Goal: Check status: Check status

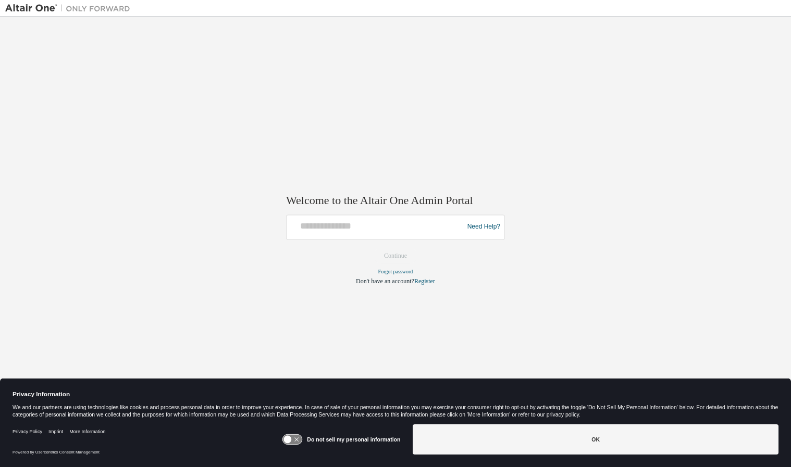
click at [507, 315] on div "Welcome to the Altair One Admin Portal Need Help? Please make sure that you pro…" at bounding box center [395, 227] width 780 height 410
drag, startPoint x: 364, startPoint y: 236, endPoint x: 360, endPoint y: 229, distance: 8.6
click at [364, 232] on div at bounding box center [376, 227] width 171 height 20
click at [360, 228] on input "text" at bounding box center [376, 224] width 171 height 15
click at [444, 226] on input "text" at bounding box center [376, 224] width 171 height 15
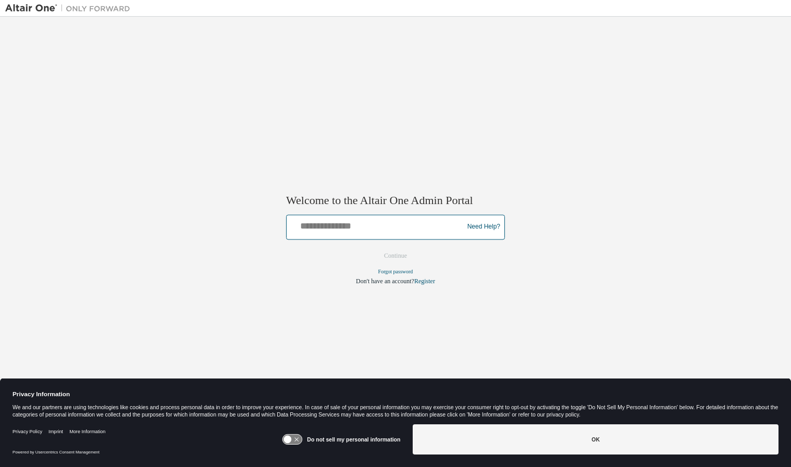
click at [354, 229] on input "text" at bounding box center [376, 224] width 171 height 15
type input "**********"
click at [395, 258] on button "Continue" at bounding box center [395, 256] width 45 height 16
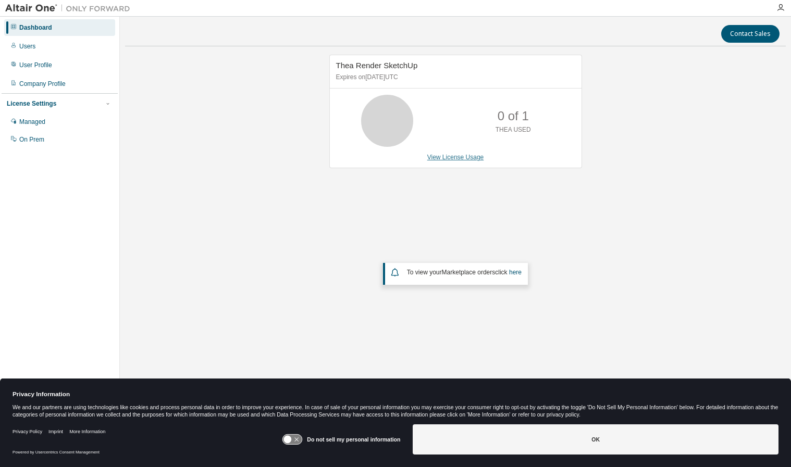
click at [437, 158] on link "View License Usage" at bounding box center [455, 157] width 57 height 7
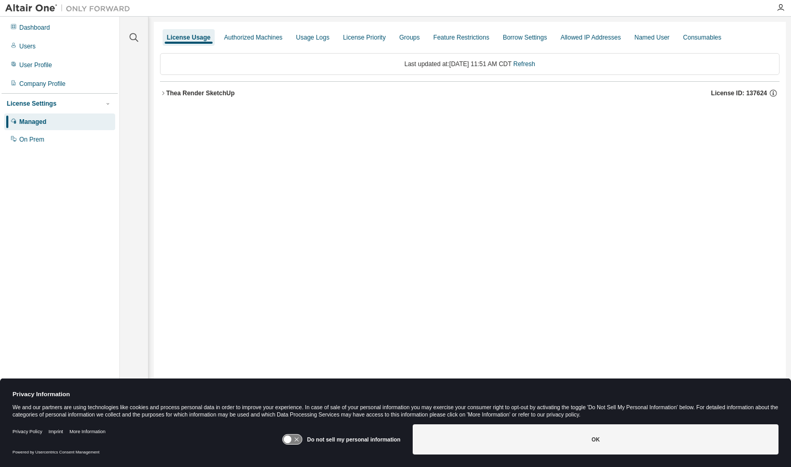
click at [161, 92] on icon "button" at bounding box center [163, 93] width 6 height 6
